Goal: Find specific page/section: Find specific page/section

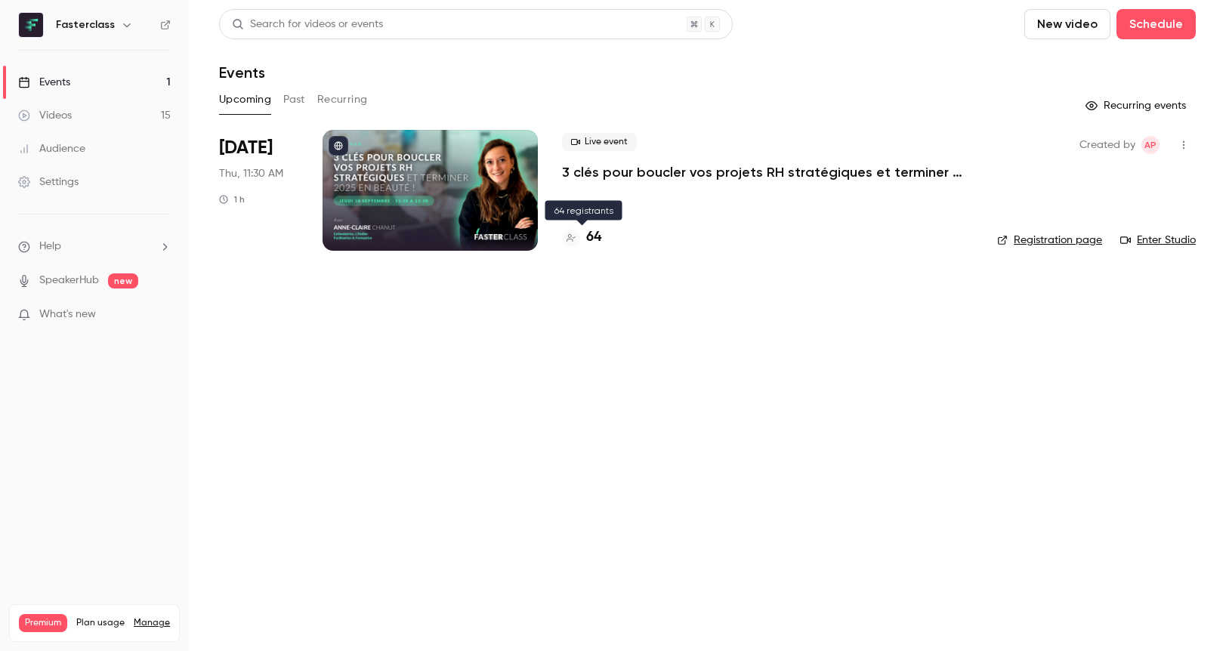
click at [595, 240] on h4 "64" at bounding box center [593, 237] width 15 height 20
